Goal: Transaction & Acquisition: Purchase product/service

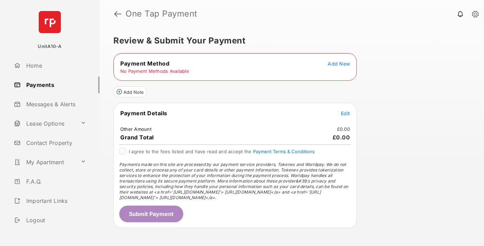
click at [339, 64] on span "Add New" at bounding box center [339, 64] width 22 height 6
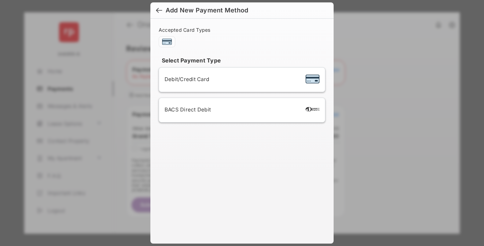
click at [185, 79] on span "Debit/Credit Card" at bounding box center [186, 79] width 45 height 7
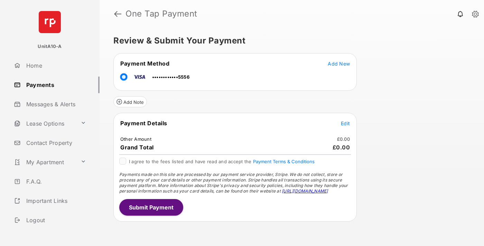
click at [345, 123] on span "Edit" at bounding box center [345, 124] width 9 height 6
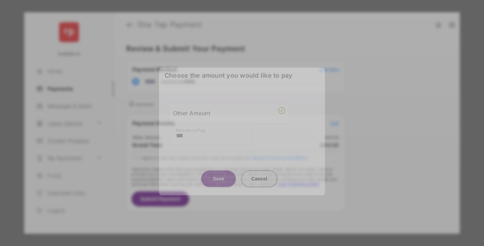
type input "***"
click at [218, 176] on button "Save" at bounding box center [218, 179] width 35 height 17
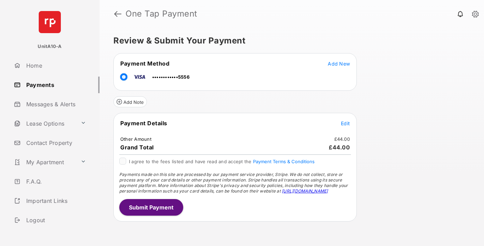
click at [151, 207] on button "Submit Payment" at bounding box center [151, 207] width 64 height 17
